Goal: Information Seeking & Learning: Learn about a topic

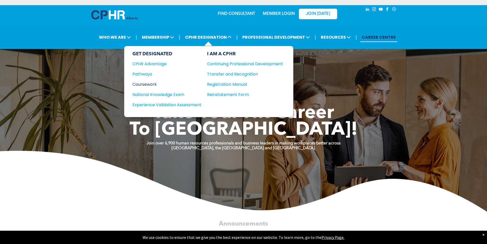
click at [141, 85] on div "Coursework" at bounding box center [163, 84] width 62 height 6
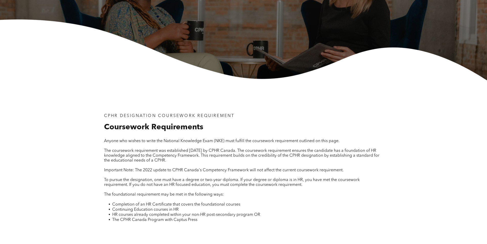
scroll to position [171, 0]
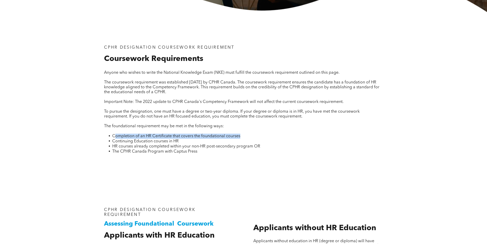
drag, startPoint x: 115, startPoint y: 136, endPoint x: 158, endPoint y: 140, distance: 43.1
click at [248, 137] on li "Completion of an HR Certificate that covers the foundational courses" at bounding box center [247, 135] width 271 height 5
drag, startPoint x: 113, startPoint y: 141, endPoint x: 107, endPoint y: 142, distance: 6.7
click at [113, 142] on span "Continuing Education courses in HR" at bounding box center [145, 141] width 66 height 4
drag, startPoint x: 145, startPoint y: 141, endPoint x: 183, endPoint y: 141, distance: 38.1
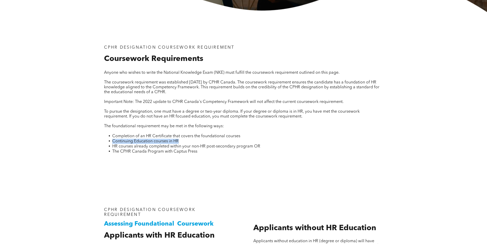
click at [183, 141] on li "Continuing Education courses in HR" at bounding box center [247, 141] width 271 height 5
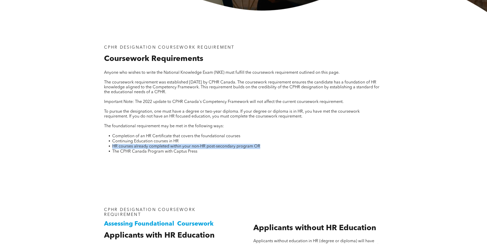
drag, startPoint x: 112, startPoint y: 145, endPoint x: 245, endPoint y: 148, distance: 132.7
click at [257, 148] on li "HR courses already completed within your non-HR post-secondary program OR" at bounding box center [247, 146] width 271 height 5
click at [146, 149] on span "The CPHR Canada Program with Captus Press" at bounding box center [154, 151] width 85 height 4
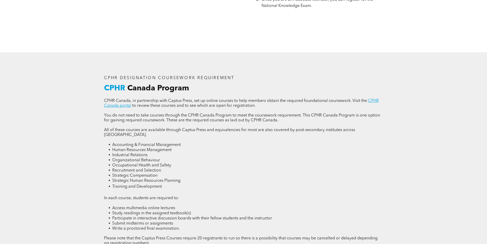
scroll to position [682, 0]
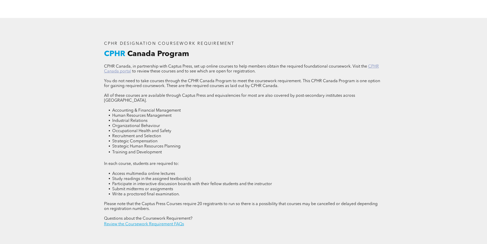
click at [375, 65] on link "CPHR Canada portal" at bounding box center [241, 68] width 275 height 9
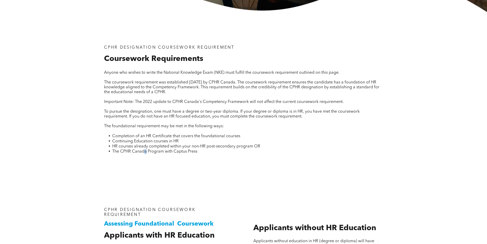
scroll to position [0, 0]
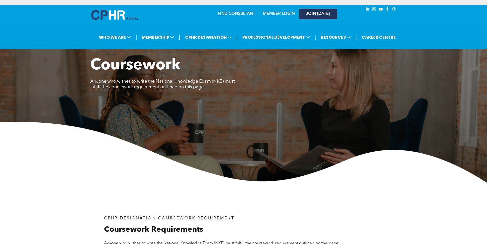
click at [316, 15] on span "JOIN [DATE]" at bounding box center [318, 14] width 24 height 5
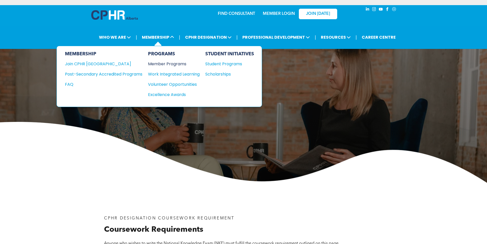
click at [173, 63] on div "Member Programs" at bounding box center [171, 64] width 47 height 6
